Goal: Information Seeking & Learning: Understand process/instructions

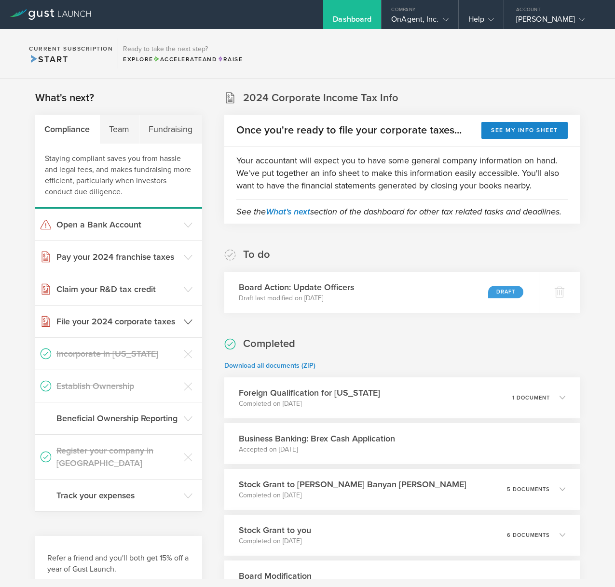
click at [186, 322] on polyline at bounding box center [188, 322] width 8 height 4
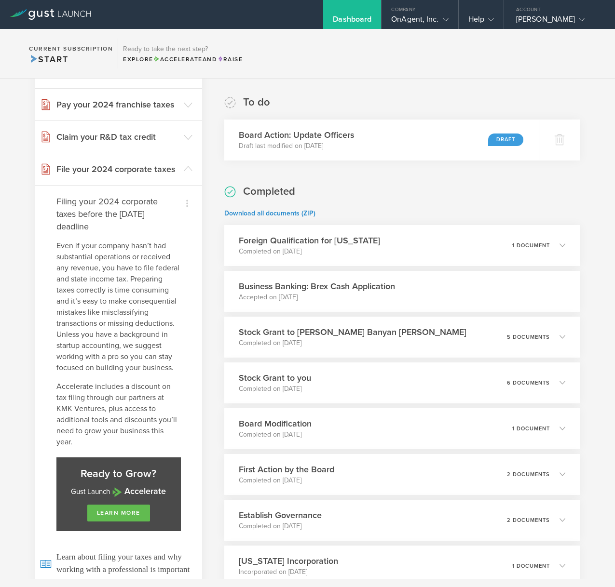
scroll to position [122, 0]
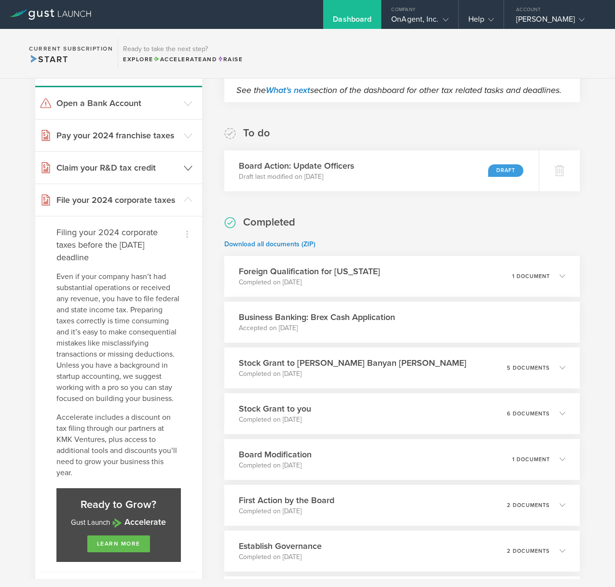
click at [145, 172] on h3 "Claim your R&D tax credit" at bounding box center [117, 168] width 123 height 13
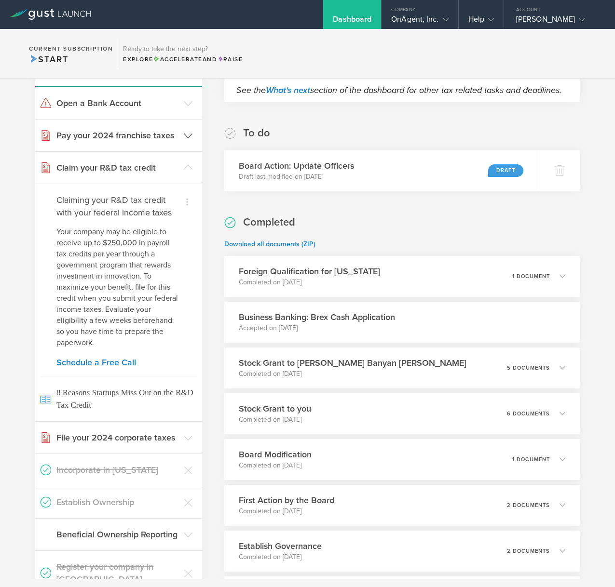
click at [158, 151] on header "Pay your 2024 franchise taxes" at bounding box center [118, 136] width 167 height 32
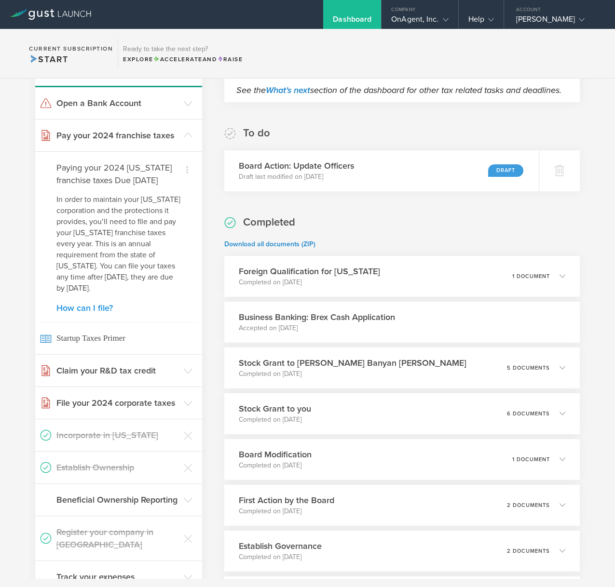
click at [97, 313] on link "How can I file?" at bounding box center [118, 308] width 124 height 9
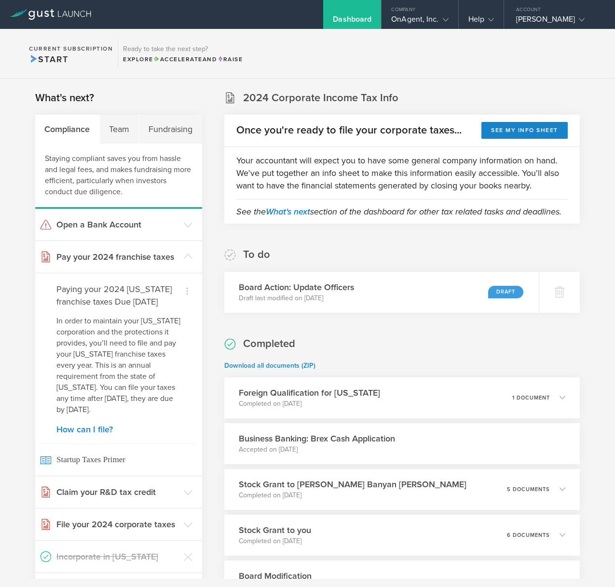
scroll to position [7, 0]
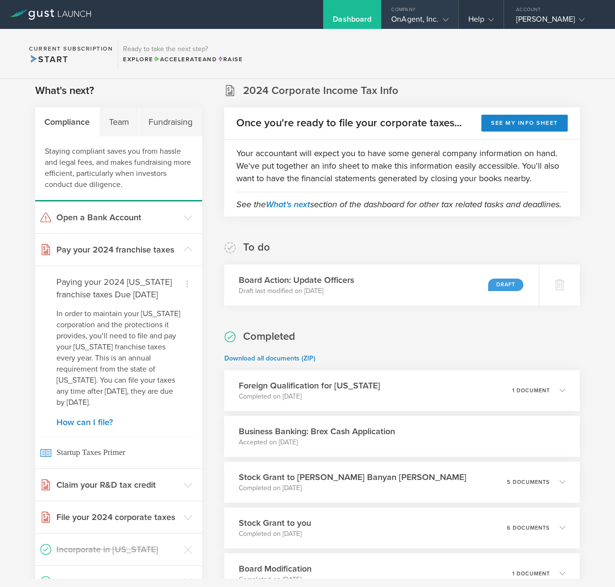
click at [417, 21] on div "OnAgent, Inc." at bounding box center [419, 21] width 57 height 14
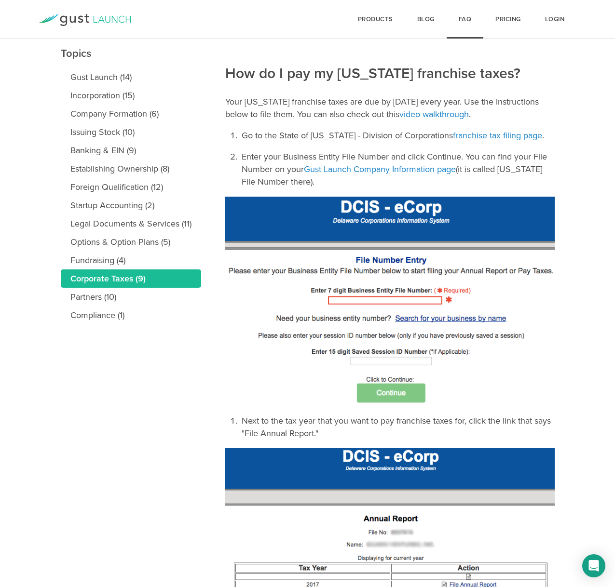
scroll to position [112, 0]
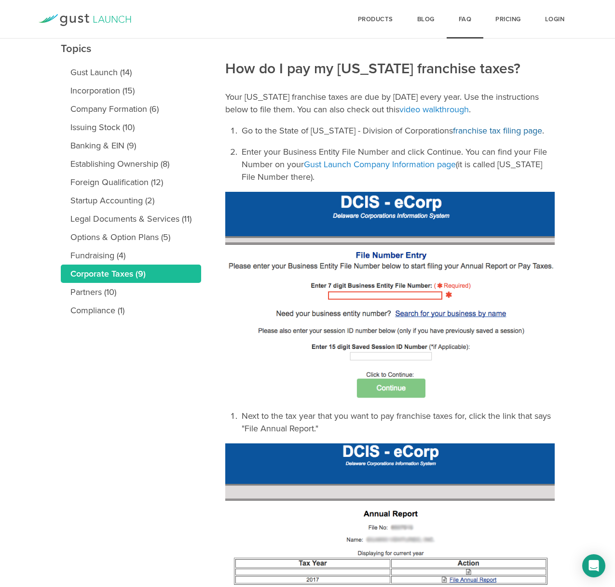
click at [491, 131] on link "franchise tax filing page" at bounding box center [497, 130] width 89 height 11
